Goal: Check status: Check status

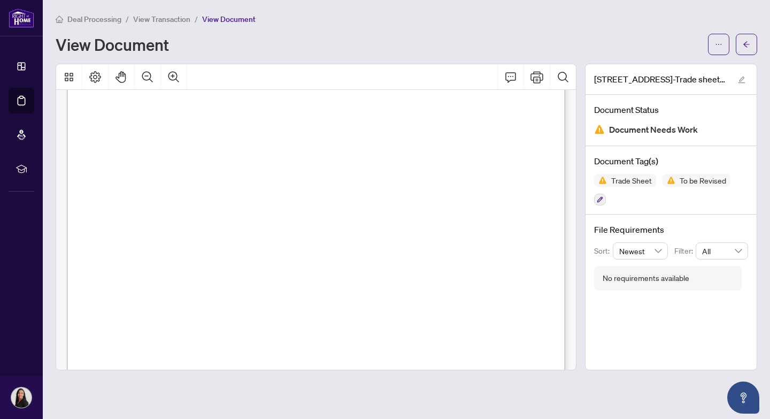
scroll to position [168, 0]
click at [160, 21] on span "View Transaction" at bounding box center [161, 19] width 57 height 10
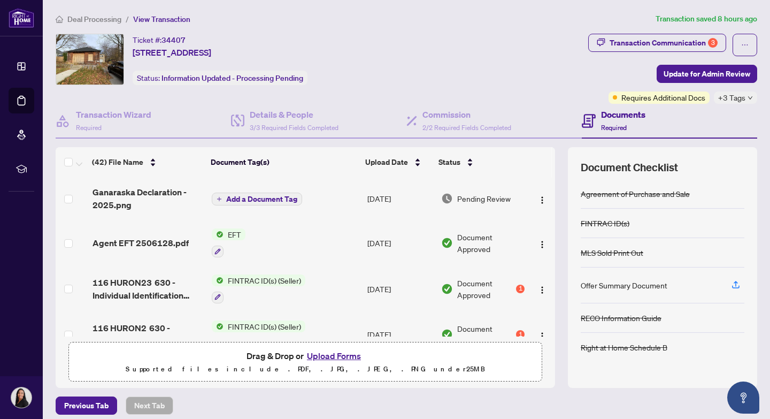
click at [93, 20] on span "Deal Processing" at bounding box center [94, 19] width 54 height 10
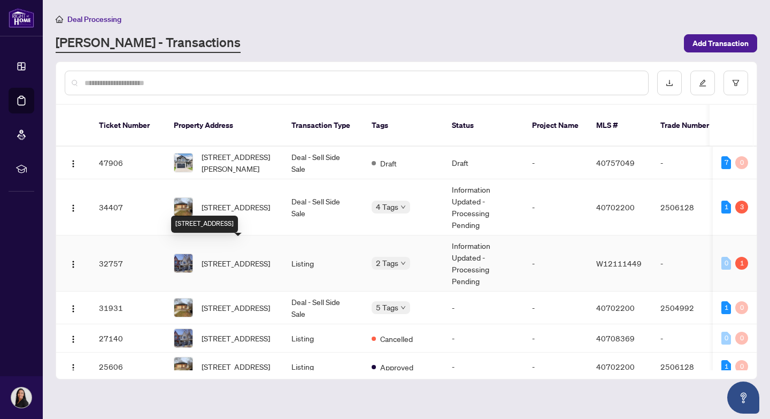
click at [219, 257] on span "[STREET_ADDRESS]" at bounding box center [236, 263] width 68 height 12
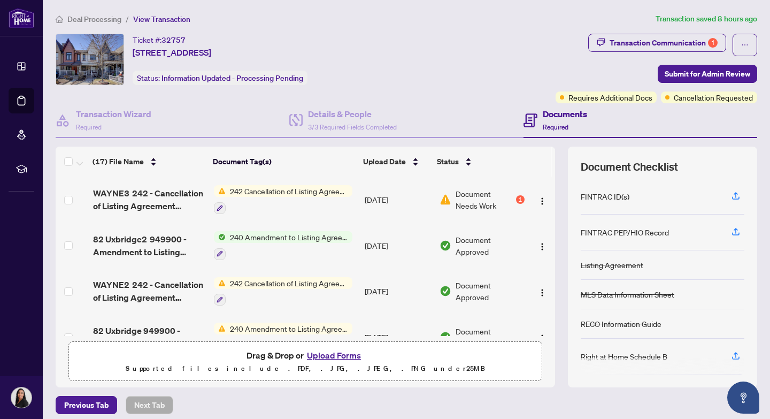
click at [473, 196] on span "Document Needs Work" at bounding box center [485, 200] width 58 height 24
